Goal: Find specific page/section: Find specific page/section

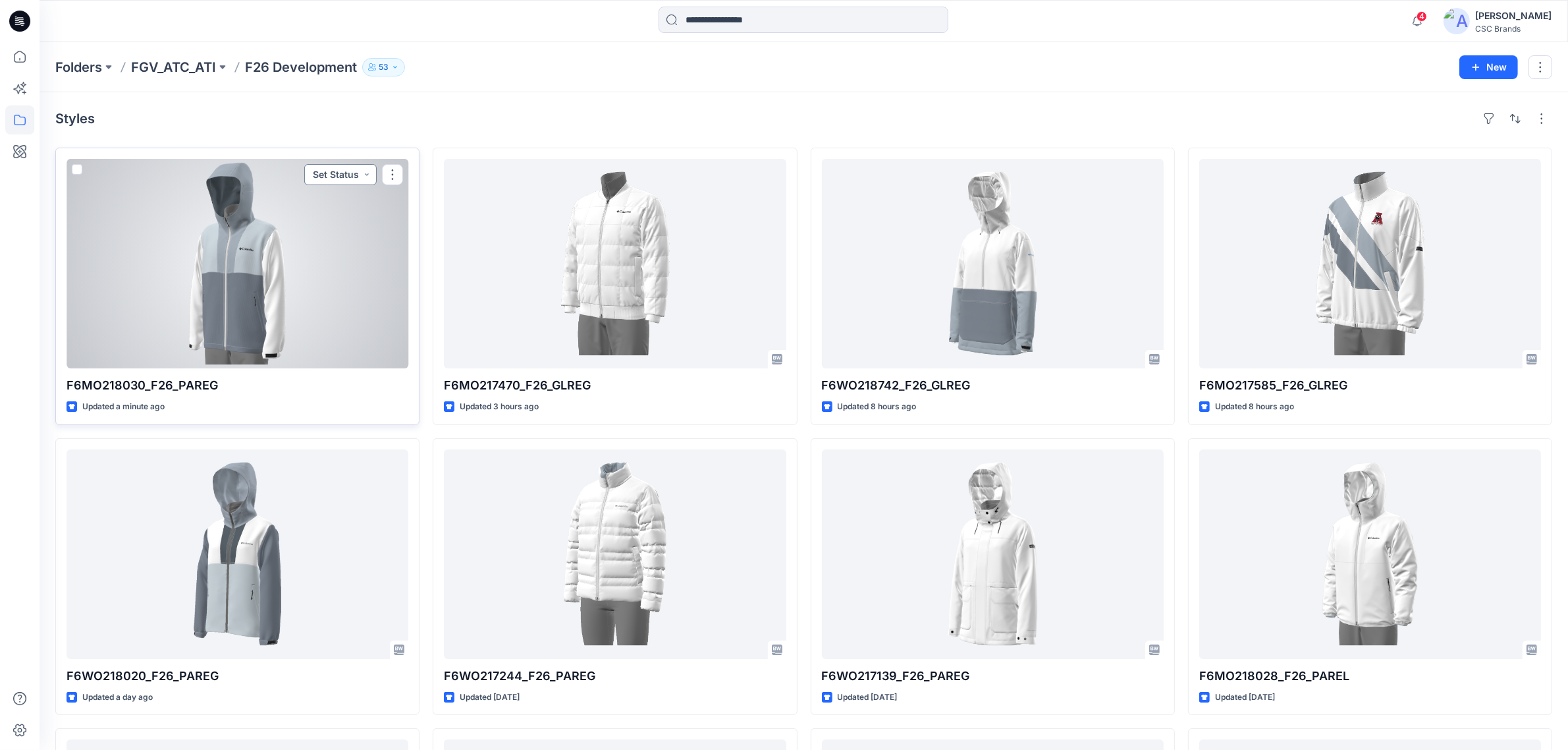
click at [364, 175] on button "Set Status" at bounding box center [341, 174] width 72 height 21
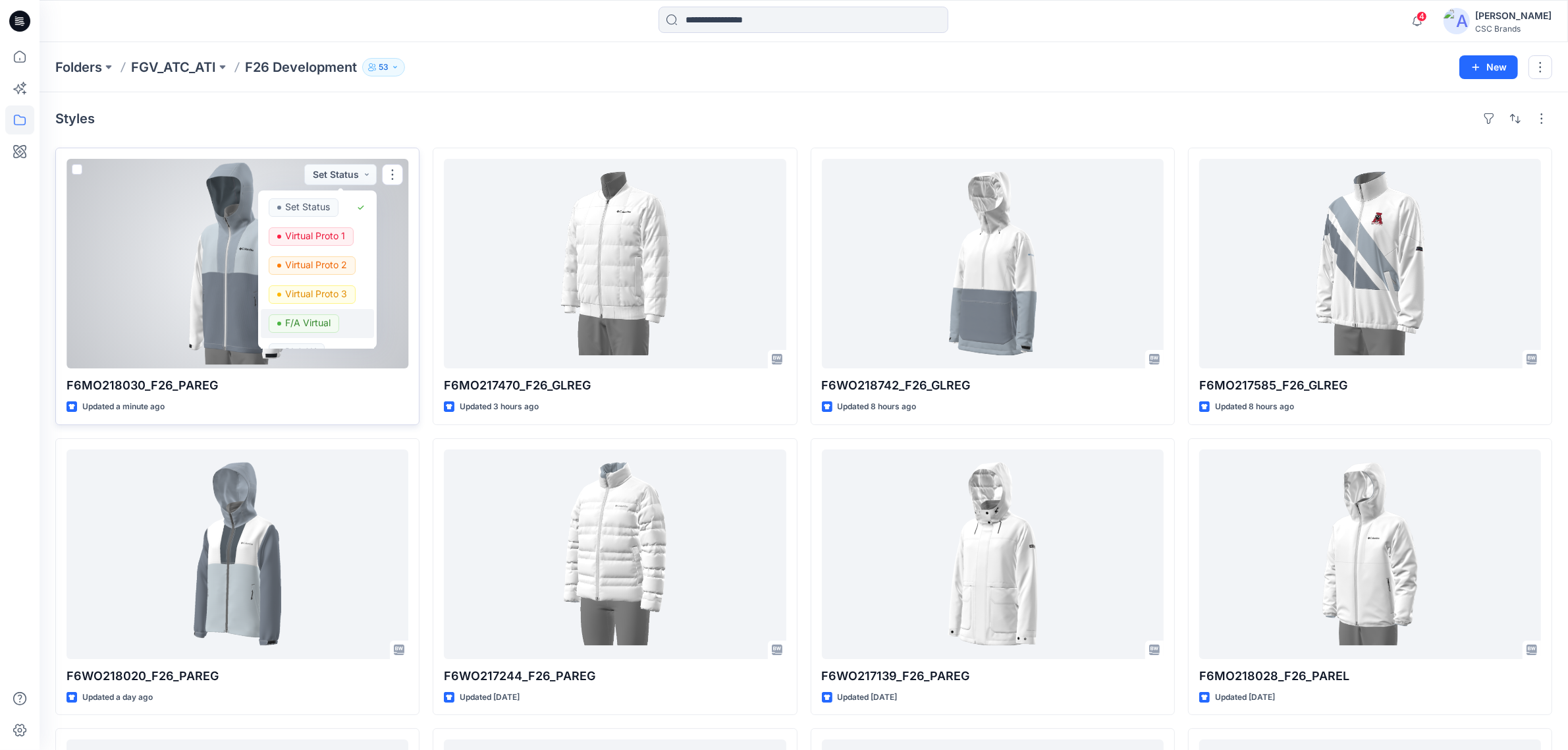
click at [312, 320] on p "F/A Virtual" at bounding box center [308, 322] width 46 height 17
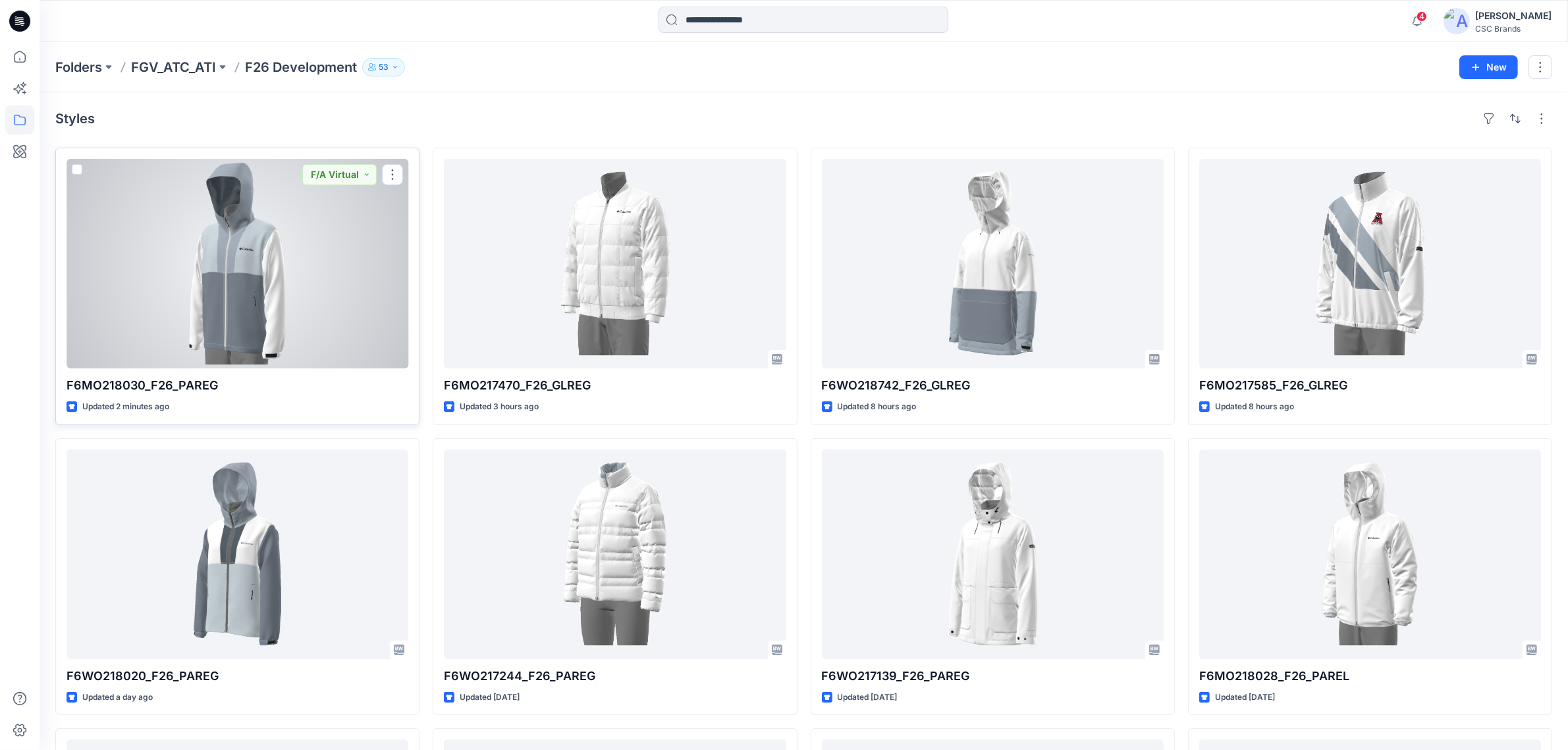
click at [346, 306] on div at bounding box center [237, 264] width 342 height 210
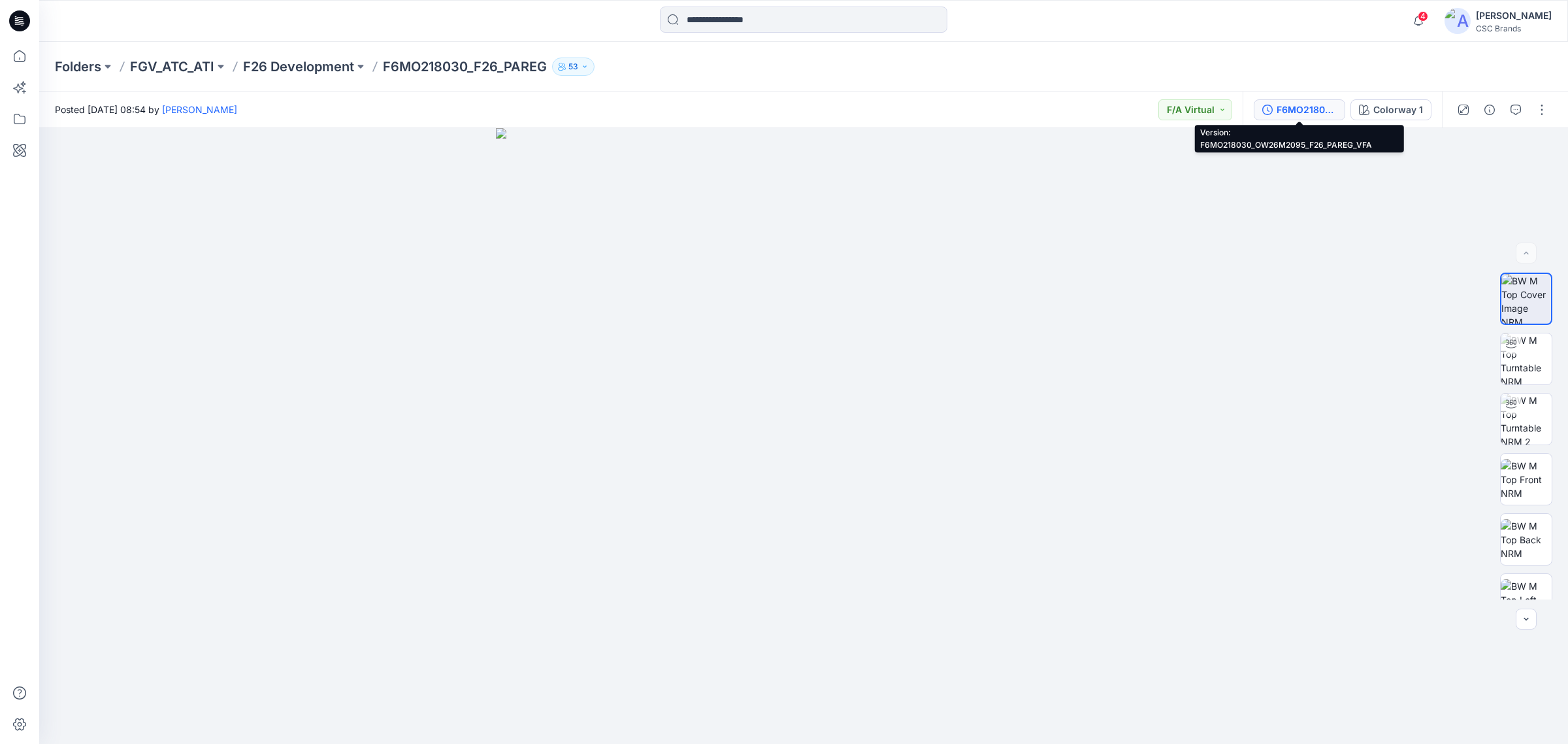
click at [1320, 100] on button "F6MO218030_OW26M2095_F26_PAREG_VFA" at bounding box center [1299, 110] width 92 height 21
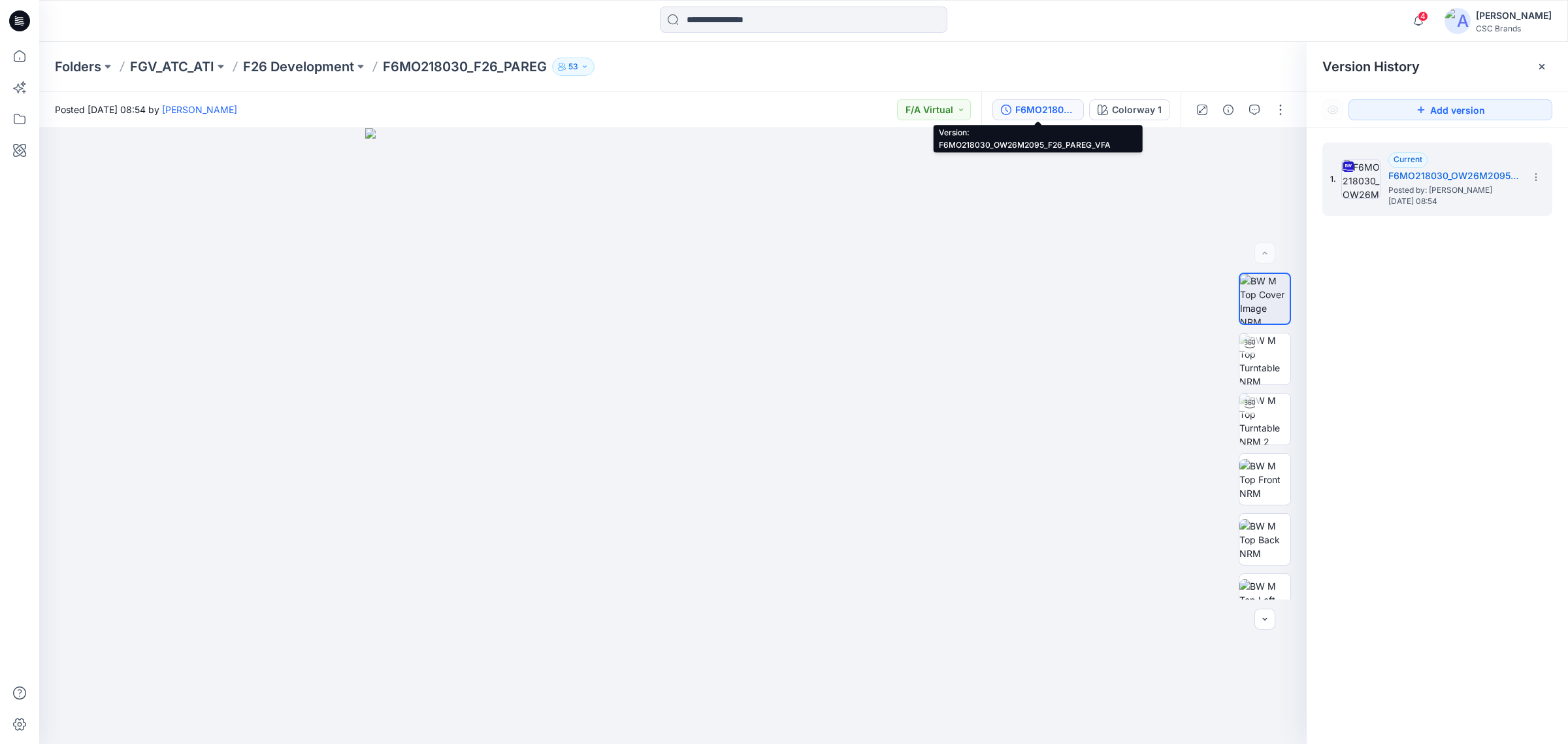
click at [831, 92] on div "Posted Wednesday, October 01, 2025 08:54 by Susie Kim F/A Virtual" at bounding box center [510, 109] width 942 height 36
click at [338, 69] on p "F26 Development" at bounding box center [298, 66] width 111 height 18
